Goal: Task Accomplishment & Management: Manage account settings

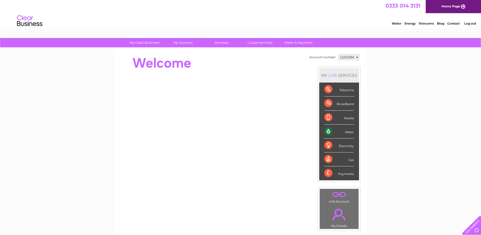
click at [349, 56] on select "1101494" at bounding box center [348, 57] width 21 height 6
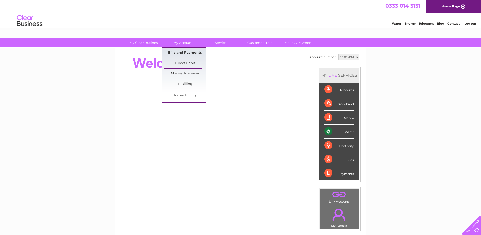
click at [183, 53] on link "Bills and Payments" at bounding box center [185, 53] width 42 height 10
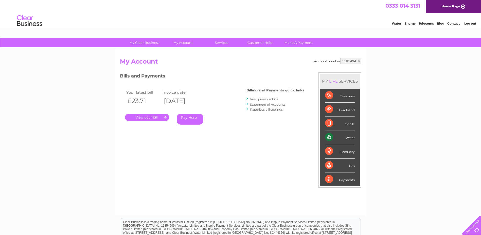
click at [263, 104] on link "Statement of Accounts" at bounding box center [267, 105] width 35 height 4
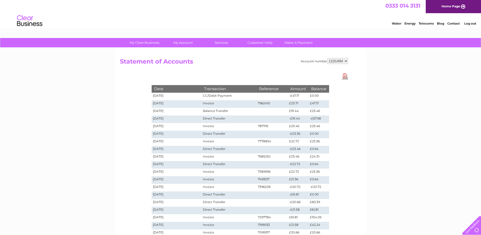
click at [347, 78] on link "Download Pdf" at bounding box center [345, 76] width 6 height 7
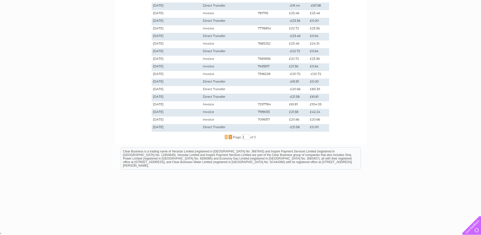
click at [229, 136] on span "2" at bounding box center [230, 137] width 4 height 5
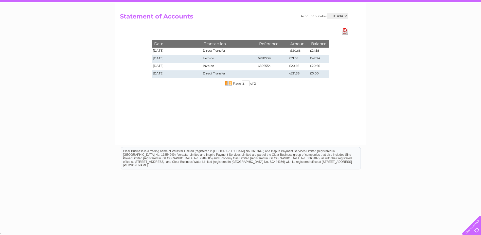
click at [226, 83] on span "1" at bounding box center [226, 83] width 3 height 5
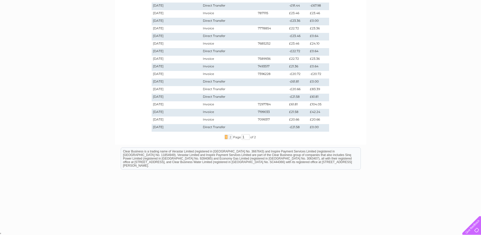
scroll to position [0, 0]
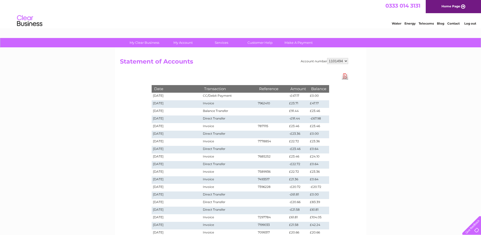
click at [450, 22] on link "Contact" at bounding box center [453, 24] width 12 height 4
